Goal: Information Seeking & Learning: Learn about a topic

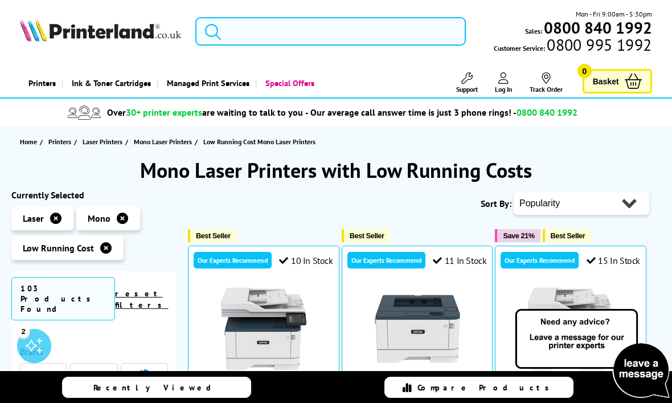
click at [228, 35] on input "search" at bounding box center [330, 31] width 270 height 28
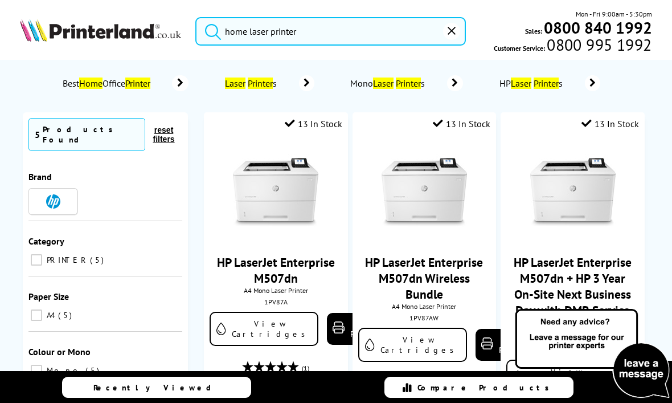
type input "home laser printer"
click at [210, 28] on button "submit" at bounding box center [210, 29] width 28 height 25
click at [422, 34] on input "home laser printer" at bounding box center [330, 31] width 270 height 28
click at [210, 28] on button "submit" at bounding box center [210, 29] width 28 height 25
